Goal: Information Seeking & Learning: Check status

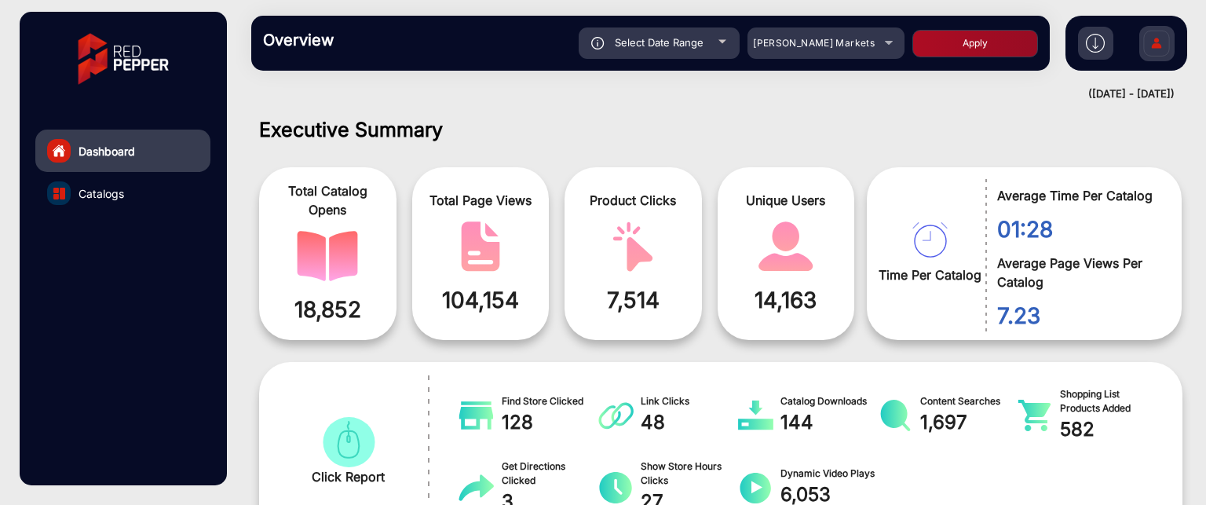
click at [138, 195] on link "Catalogs" at bounding box center [122, 193] width 175 height 42
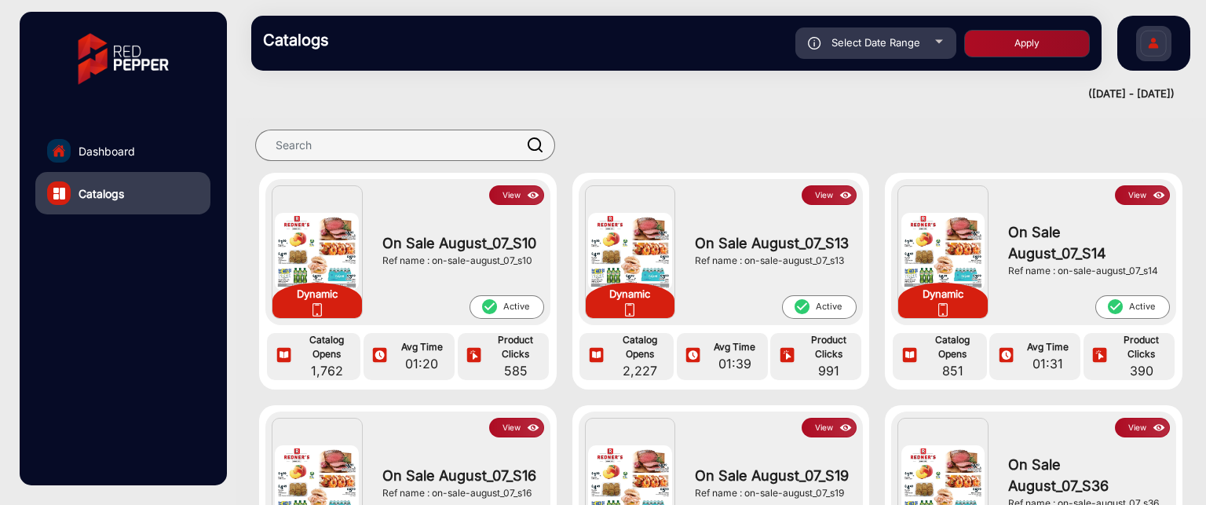
click at [514, 190] on button "View" at bounding box center [516, 195] width 55 height 20
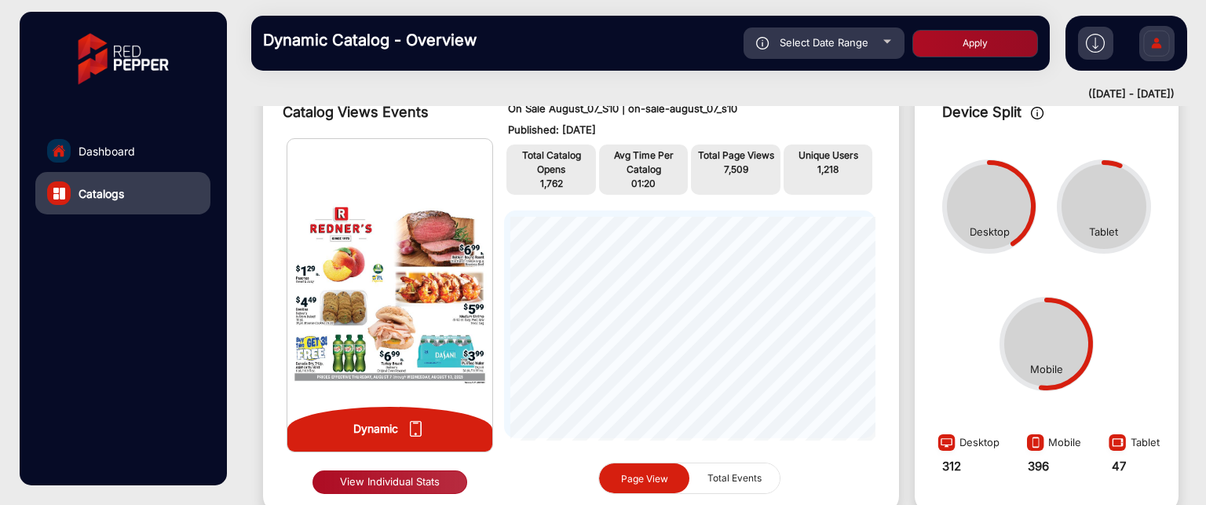
scroll to position [169, 0]
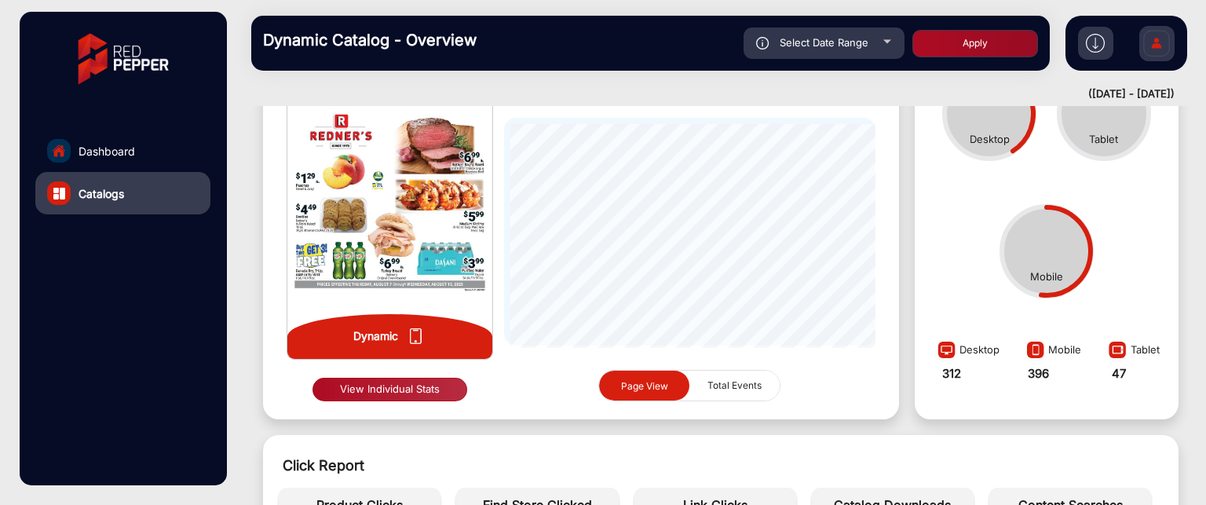
click at [397, 389] on button "View Individual Stats" at bounding box center [390, 390] width 155 height 24
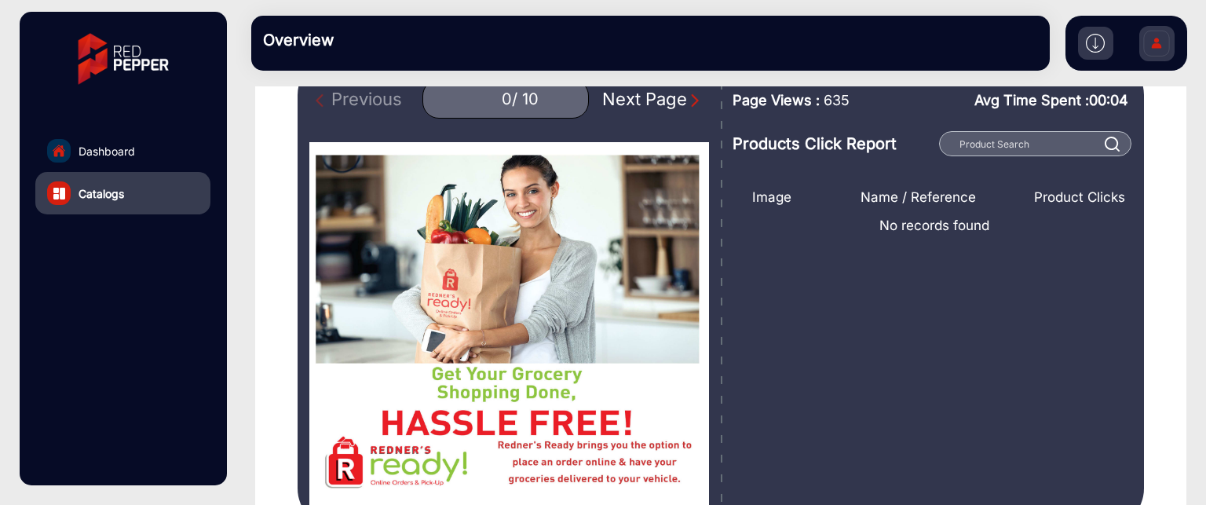
click at [687, 97] on img "Next Page" at bounding box center [695, 101] width 16 height 16
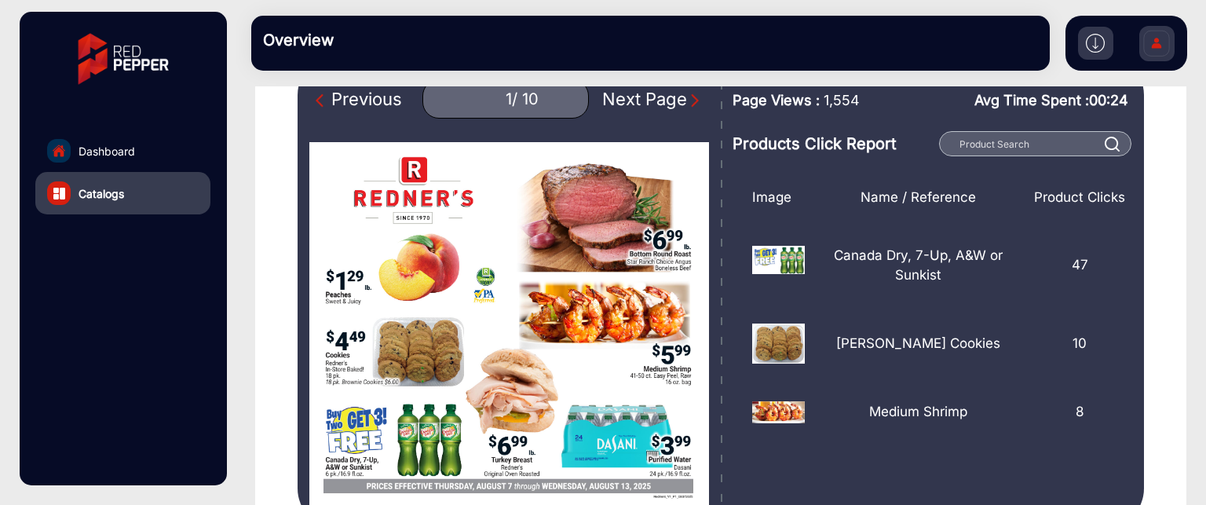
click at [687, 98] on img "Next Page" at bounding box center [695, 101] width 16 height 16
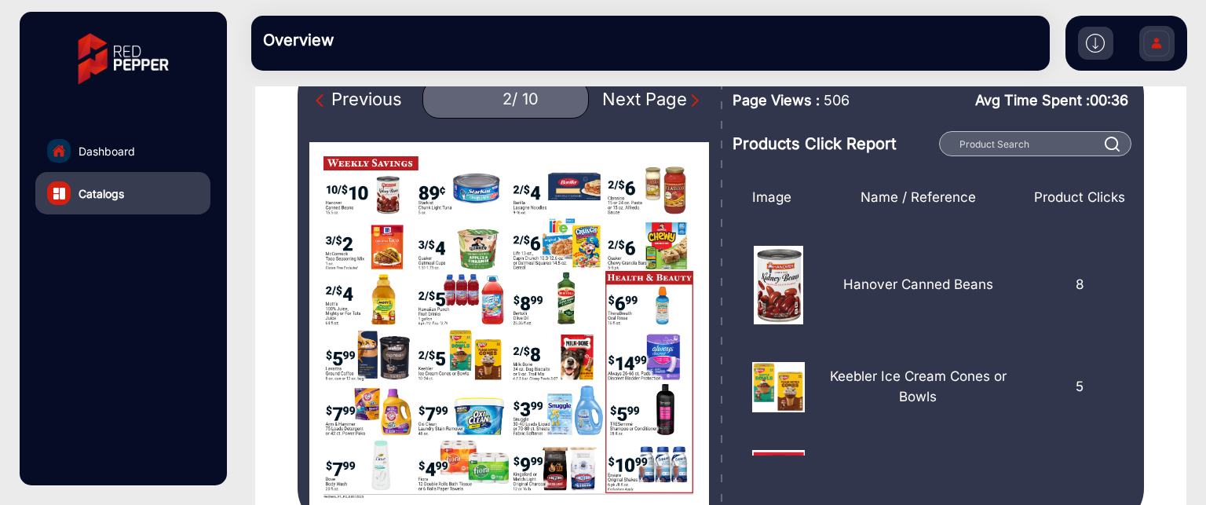
click at [687, 94] on img "Next Page" at bounding box center [695, 101] width 16 height 16
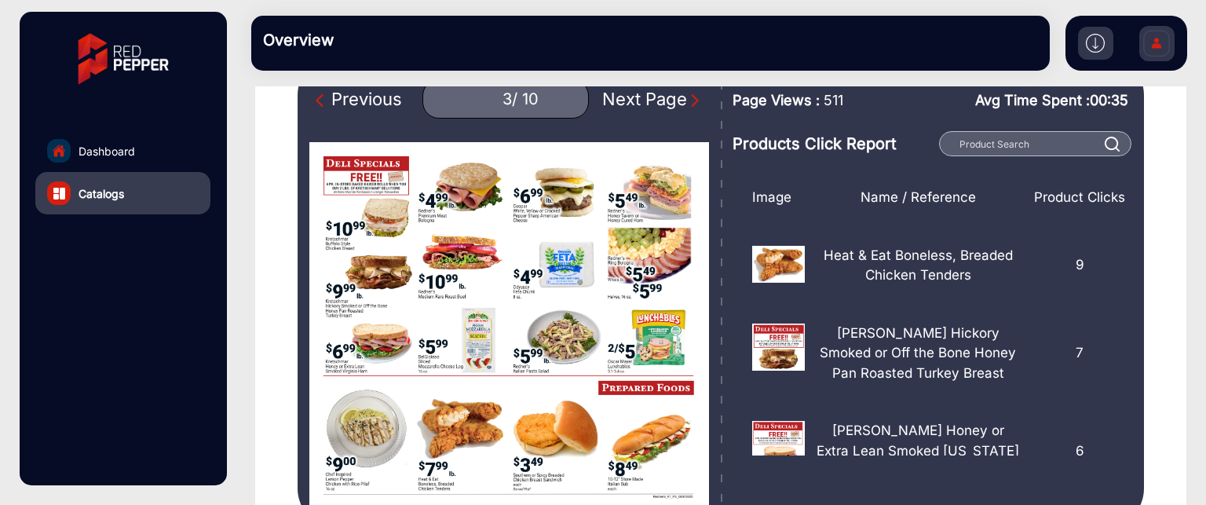
click at [337, 105] on div "Previous" at bounding box center [359, 99] width 86 height 26
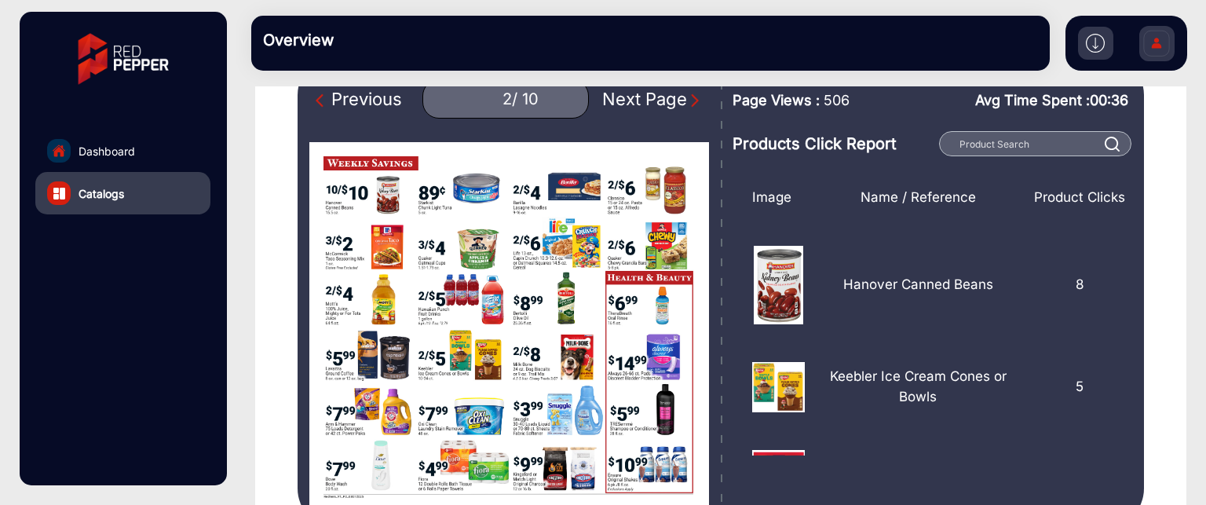
click at [690, 99] on img "Next Page" at bounding box center [695, 101] width 16 height 16
type input "3"
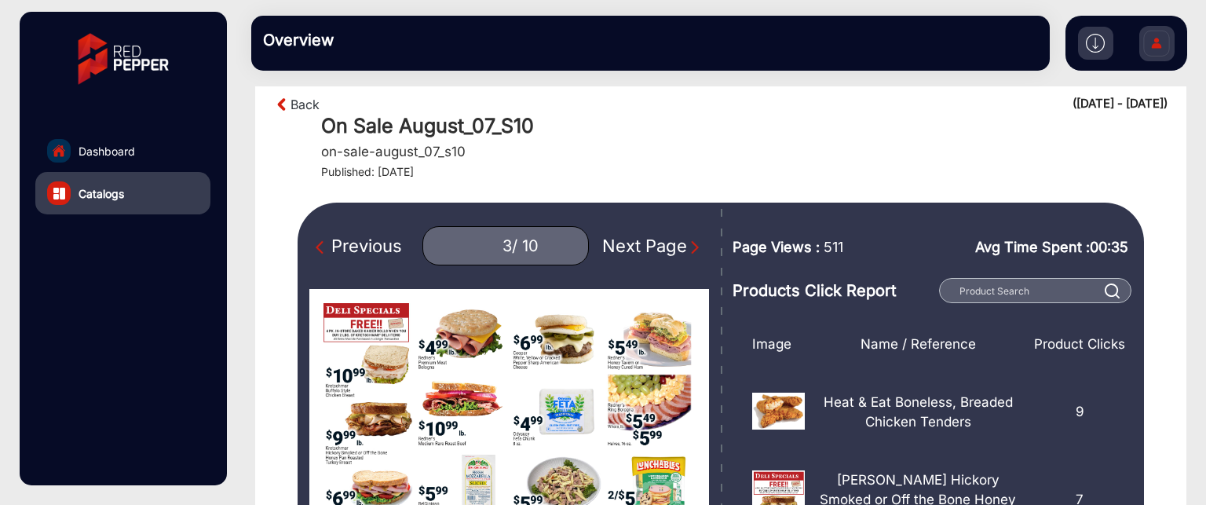
scroll to position [9, 0]
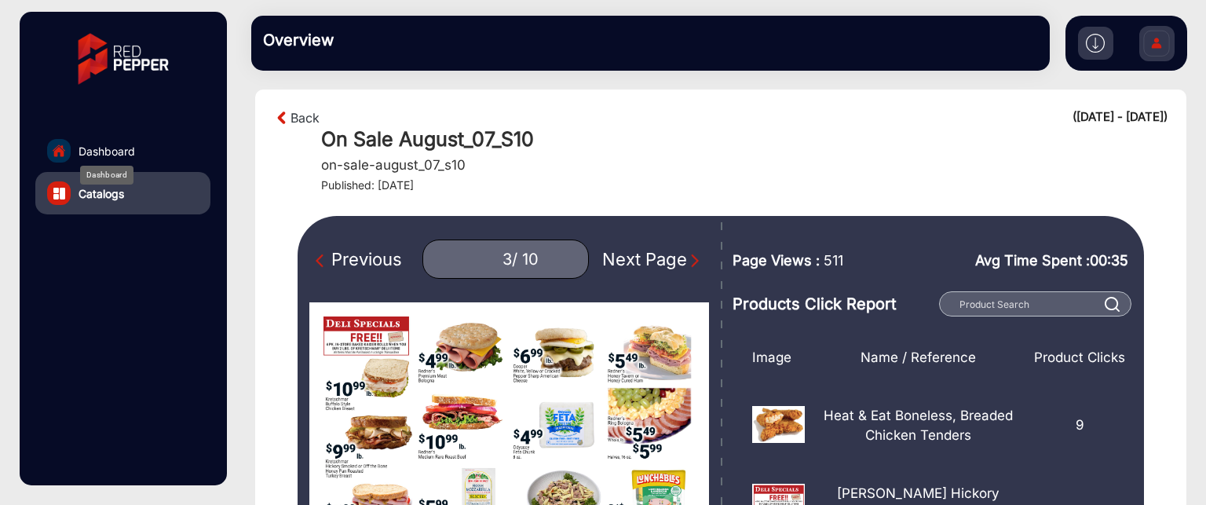
click at [123, 148] on span "Dashboard" at bounding box center [107, 151] width 57 height 16
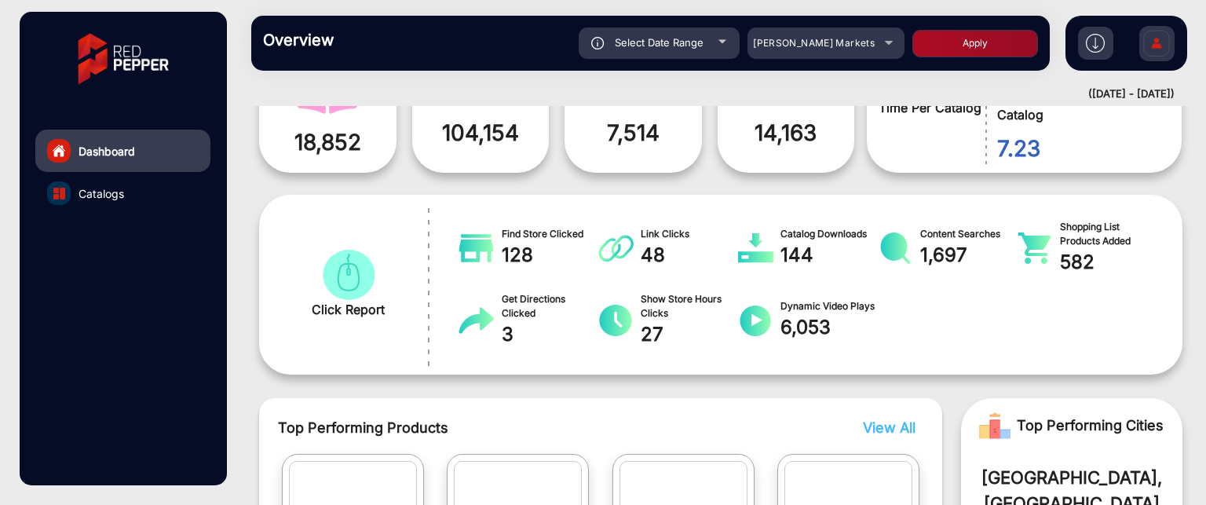
scroll to position [159, 0]
